Goal: Task Accomplishment & Management: Manage account settings

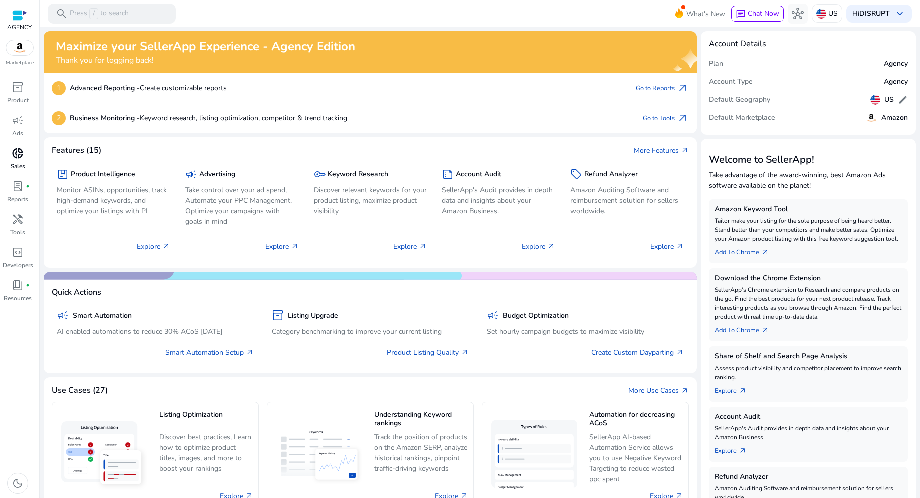
click at [15, 148] on span "donut_small" at bounding box center [18, 154] width 12 height 12
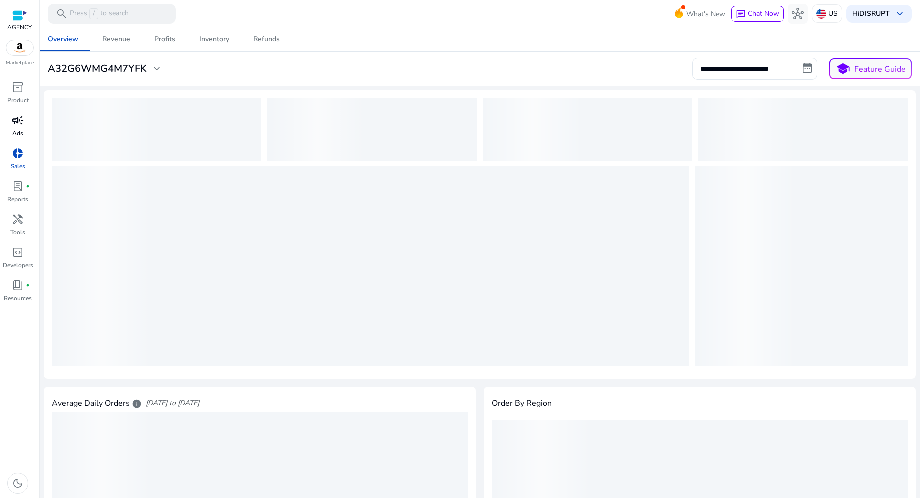
click at [13, 124] on span "campaign" at bounding box center [18, 121] width 12 height 12
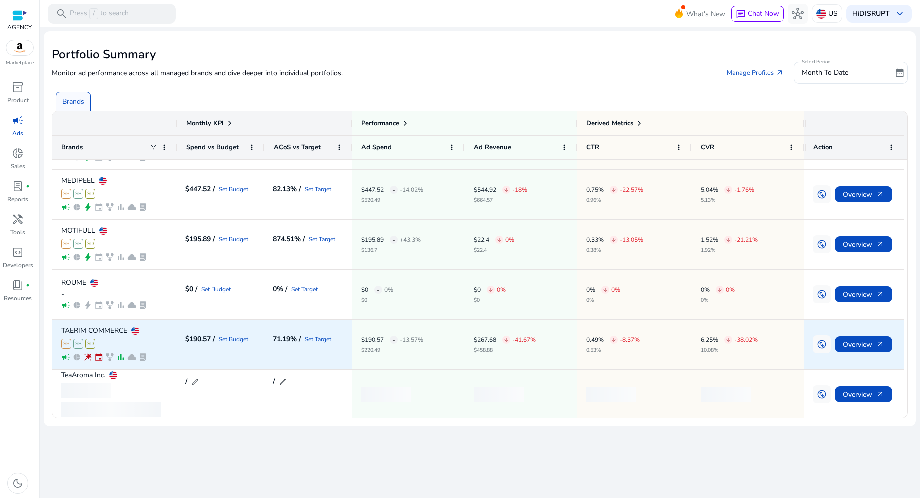
scroll to position [392, 0]
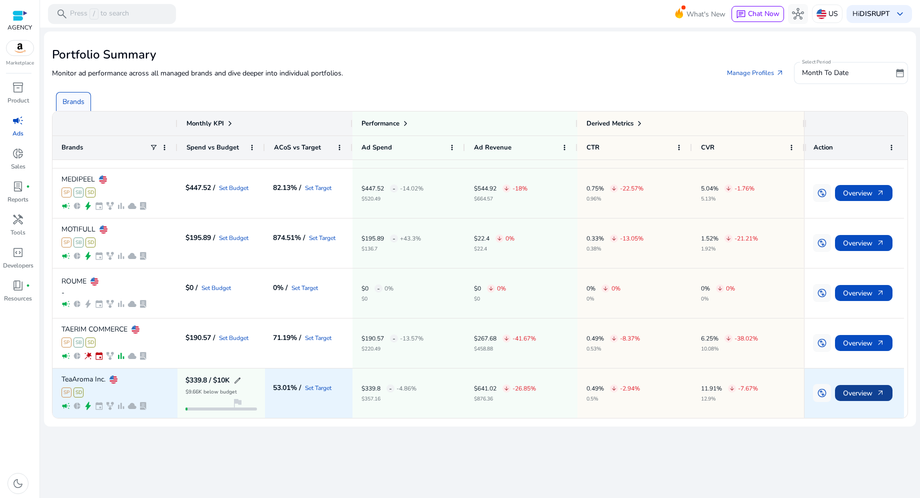
click at [872, 394] on span "Overview arrow_outward" at bounding box center [864, 393] width 42 height 21
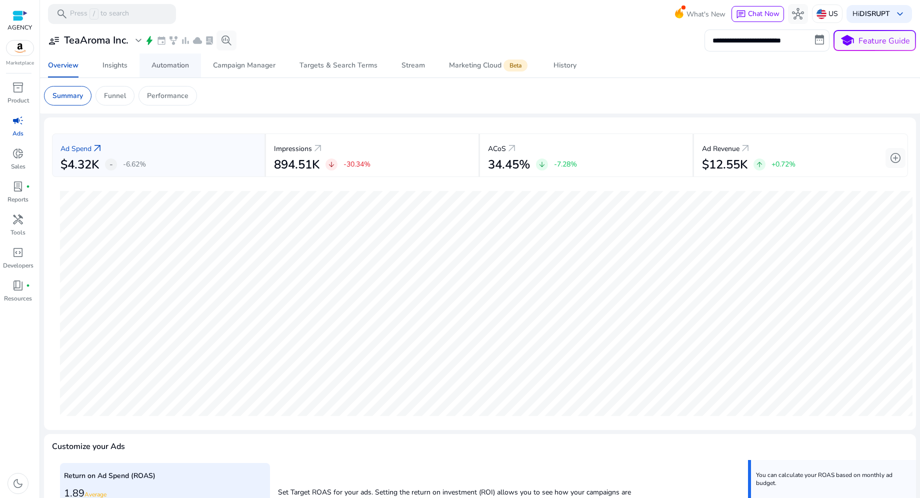
click at [183, 71] on span "Automation" at bounding box center [171, 66] width 38 height 24
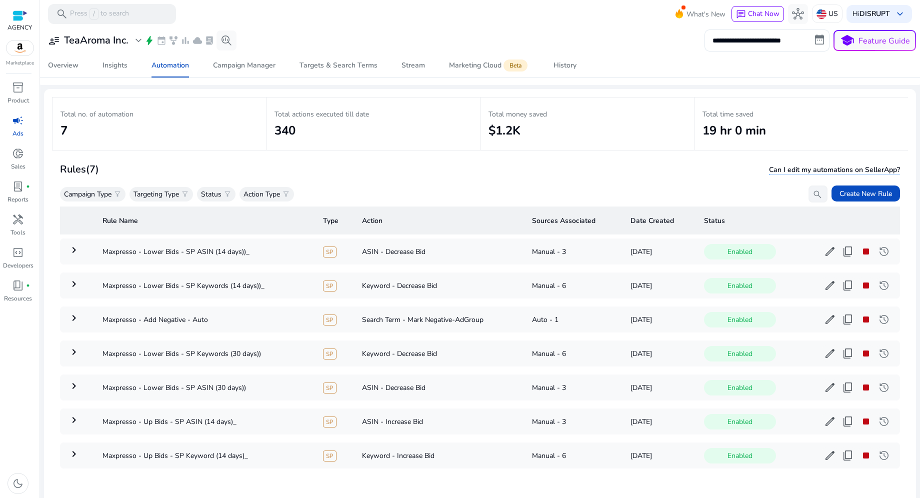
scroll to position [72, 0]
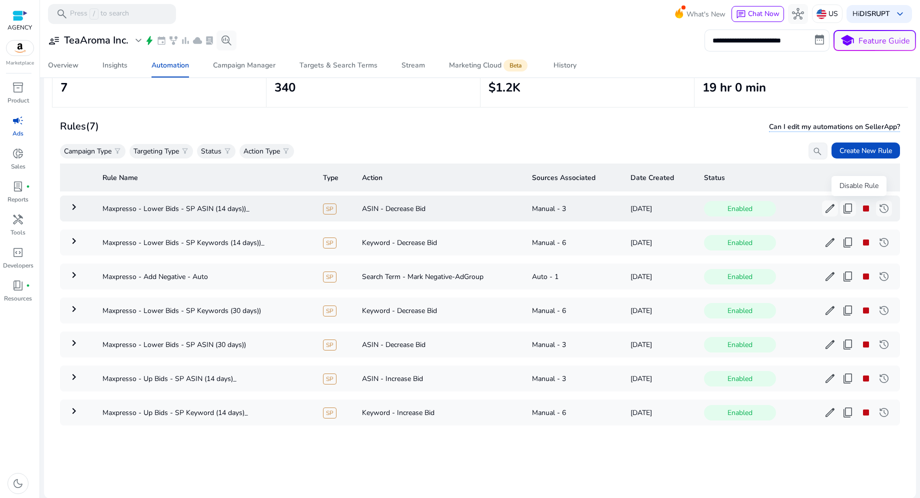
click at [860, 206] on span "stop" at bounding box center [866, 209] width 12 height 12
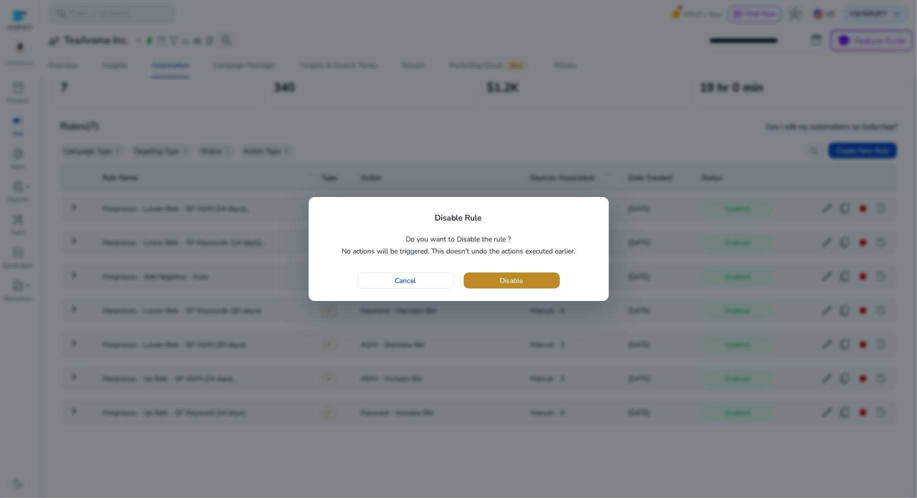
click at [530, 275] on span "button" at bounding box center [512, 281] width 96 height 24
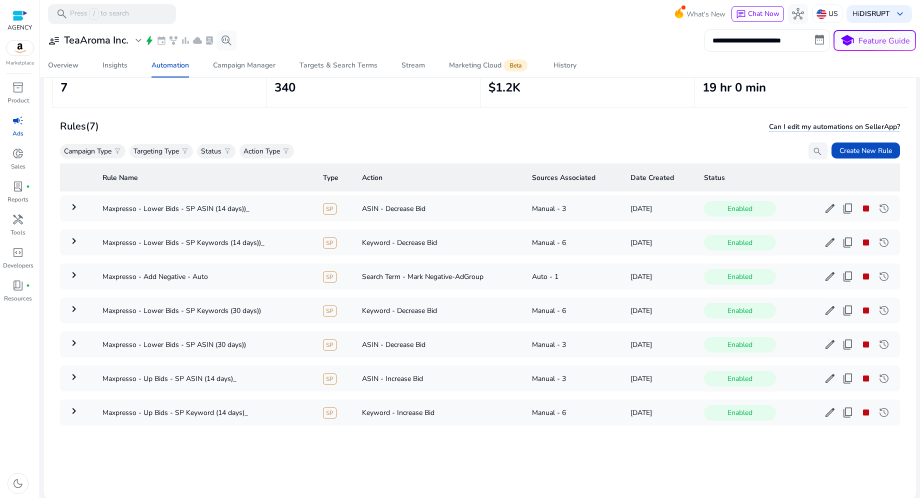
scroll to position [0, 0]
click at [860, 240] on span "stop" at bounding box center [866, 243] width 12 height 12
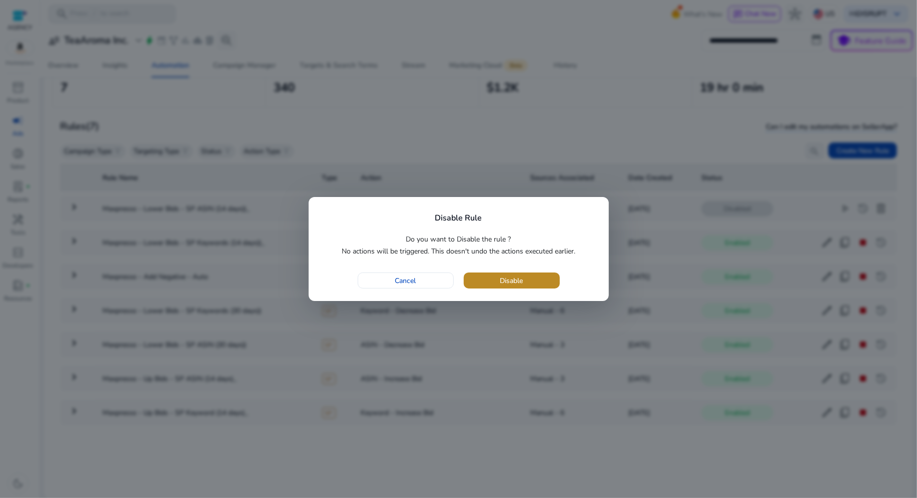
click at [527, 281] on span "button" at bounding box center [512, 281] width 96 height 24
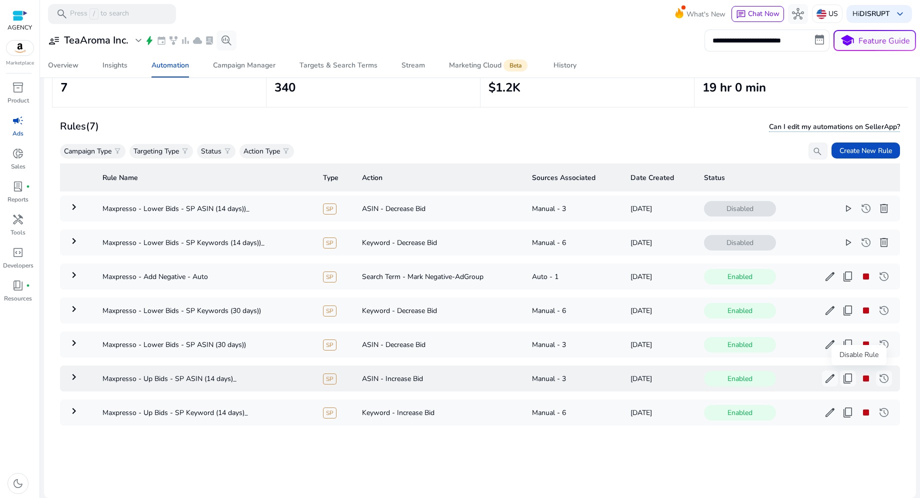
click at [860, 380] on span "stop" at bounding box center [866, 379] width 12 height 12
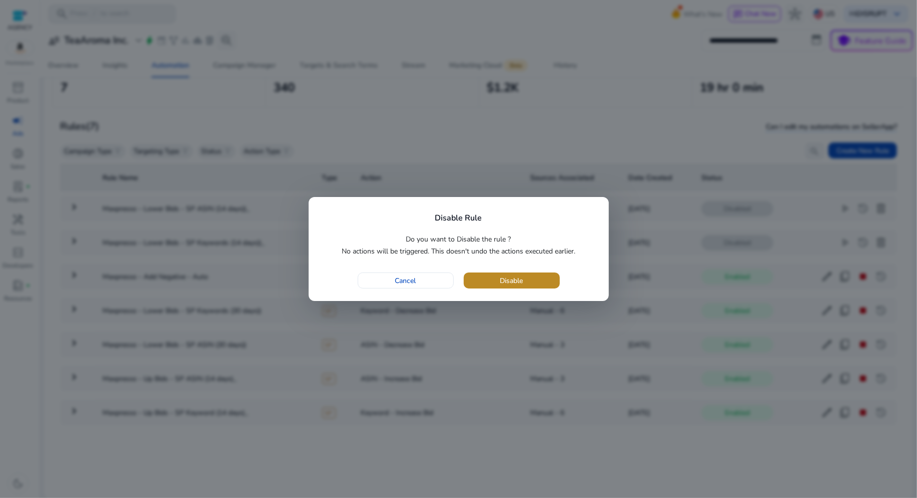
click at [494, 277] on span "button" at bounding box center [512, 281] width 96 height 24
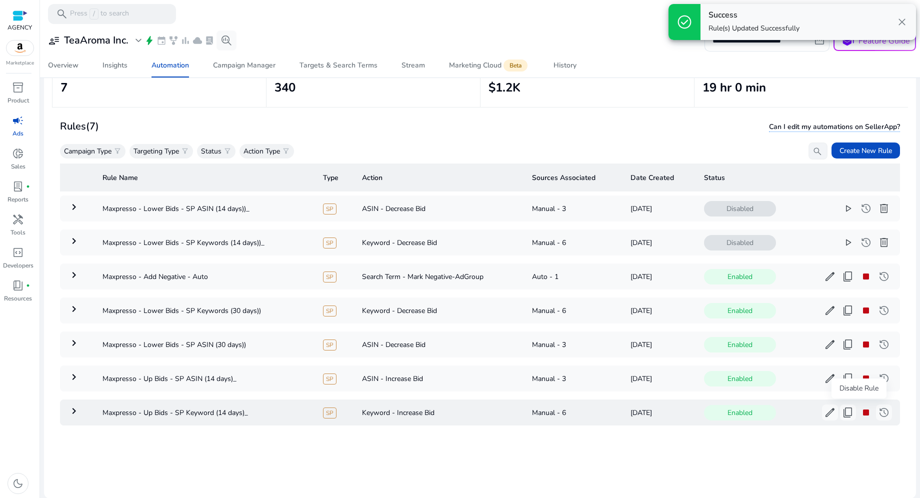
click at [862, 408] on span "stop" at bounding box center [866, 413] width 12 height 12
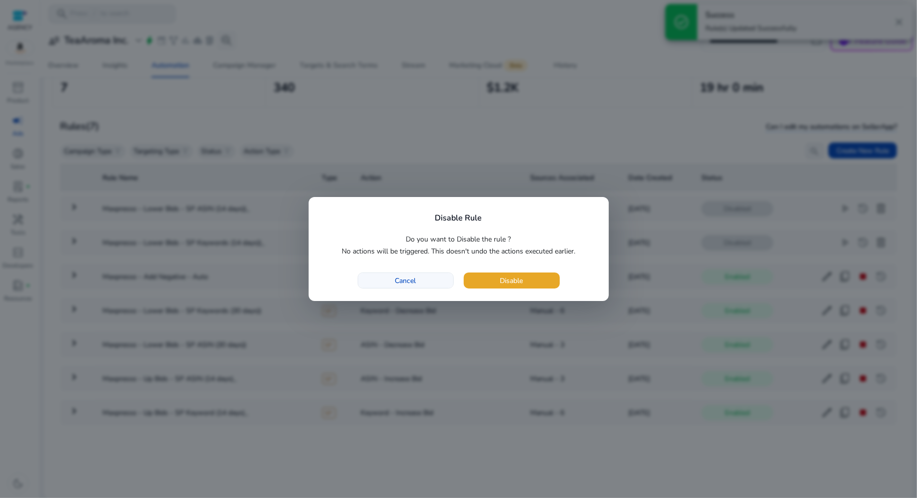
click at [403, 278] on span "Cancel" at bounding box center [405, 281] width 21 height 11
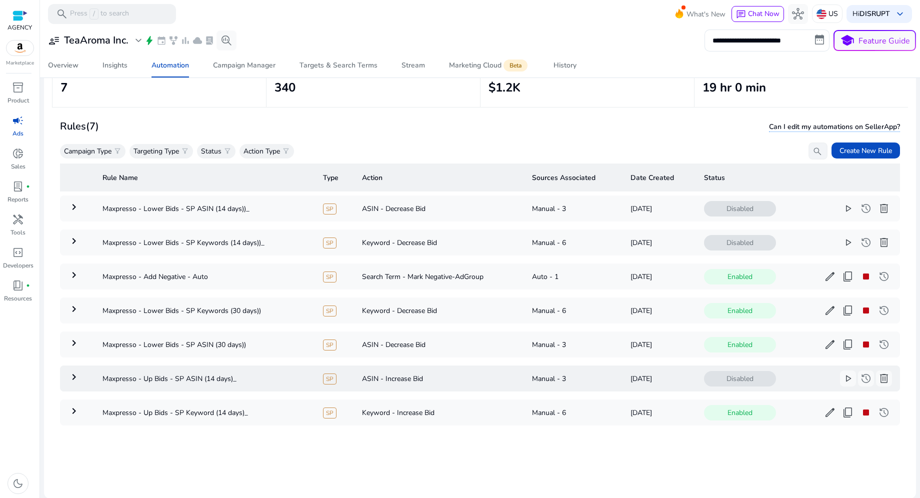
click at [74, 372] on mat-icon "keyboard_arrow_right" at bounding box center [74, 377] width 12 height 12
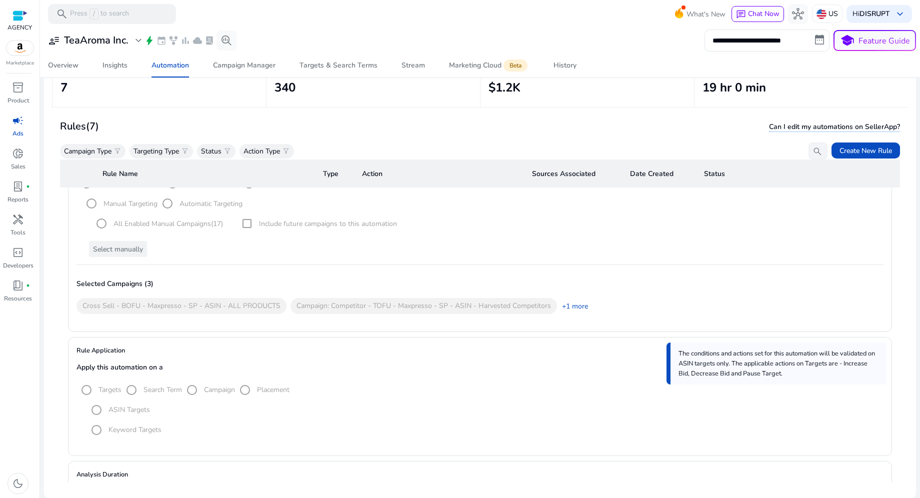
scroll to position [323, 0]
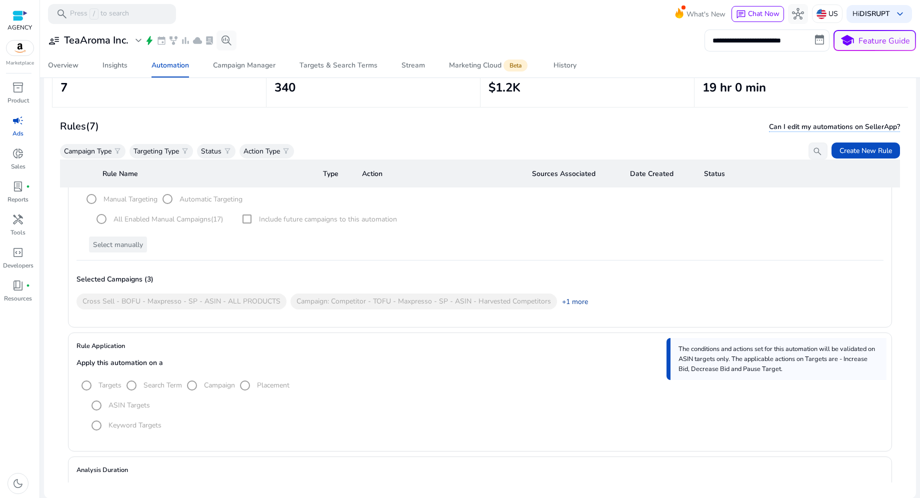
click at [583, 299] on link "+1 more" at bounding box center [572, 302] width 31 height 11
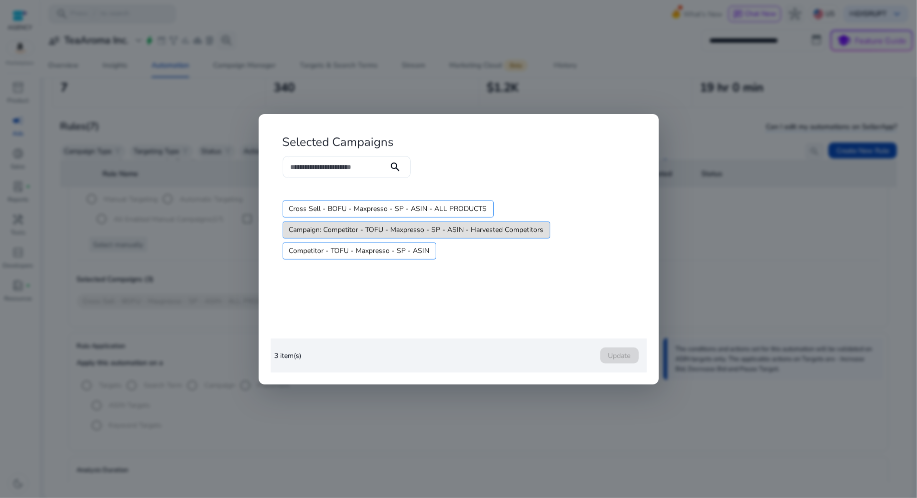
drag, startPoint x: 529, startPoint y: 228, endPoint x: 536, endPoint y: 253, distance: 26.0
click at [536, 253] on div "Cross Sell - BOFU - Maxpresso - SP - ASIN - ALL PRODUCTS Campaign: Competitor -…" at bounding box center [457, 230] width 356 height 63
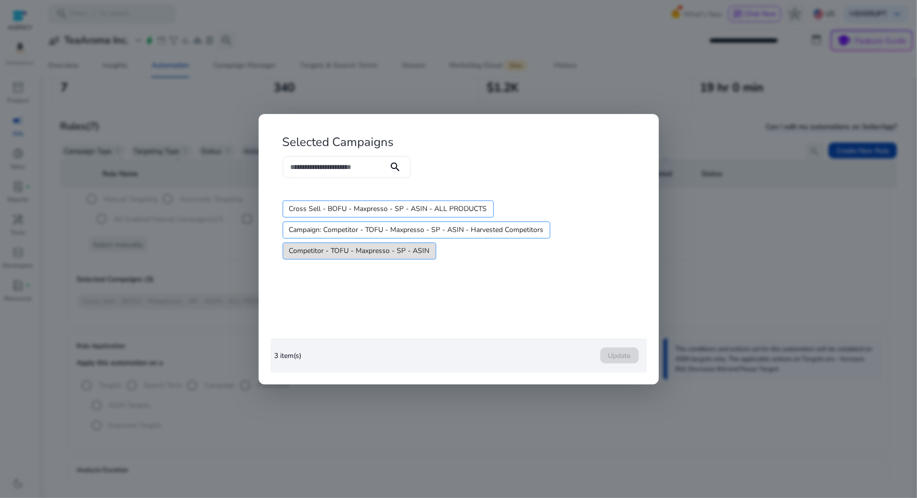
drag, startPoint x: 410, startPoint y: 251, endPoint x: 412, endPoint y: 259, distance: 8.2
click at [412, 259] on div "Cross Sell - BOFU - Maxpresso - SP - ASIN - ALL PRODUCTS Campaign: Competitor -…" at bounding box center [457, 230] width 356 height 63
click at [792, 180] on div at bounding box center [458, 249] width 917 height 498
